Goal: Information Seeking & Learning: Learn about a topic

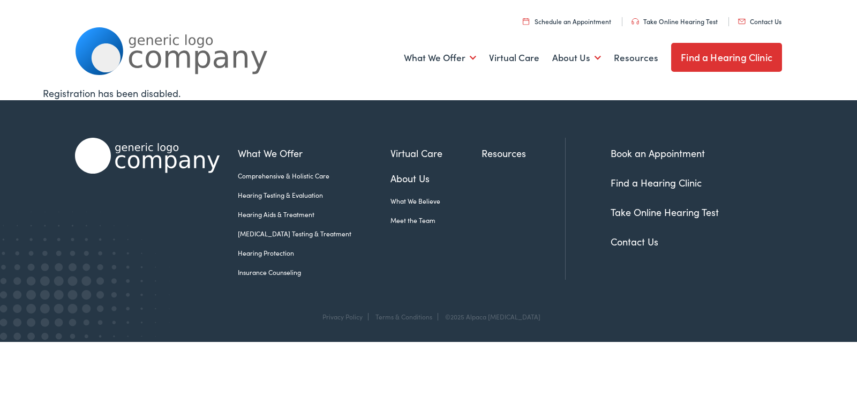
click at [245, 195] on link "Hearing Testing & Evaluation" at bounding box center [314, 195] width 153 height 10
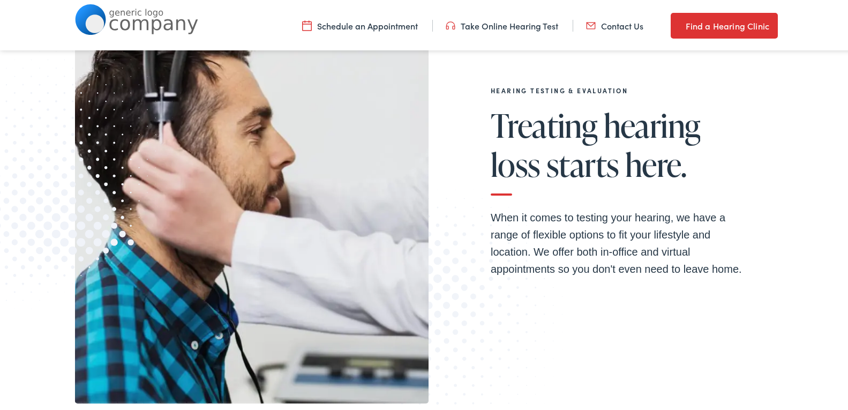
scroll to position [214, 0]
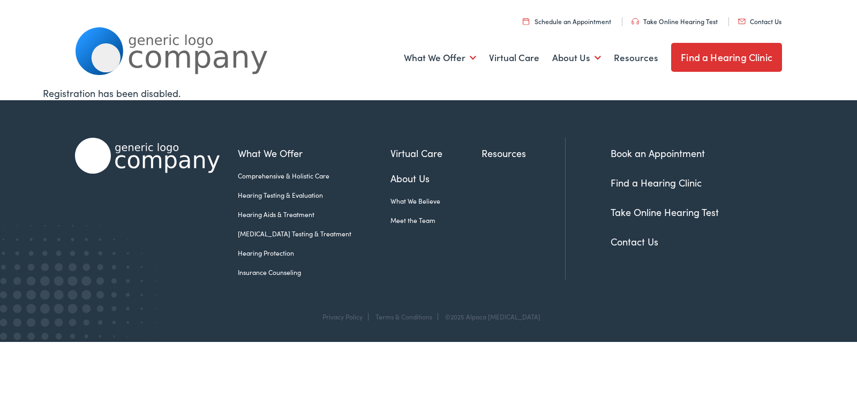
click at [268, 212] on link "Hearing Aids & Treatment" at bounding box center [314, 214] width 153 height 10
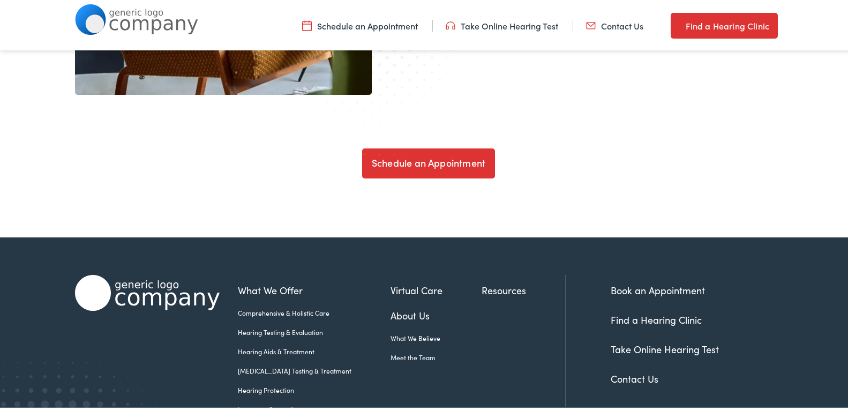
scroll to position [3749, 0]
